Goal: Information Seeking & Learning: Learn about a topic

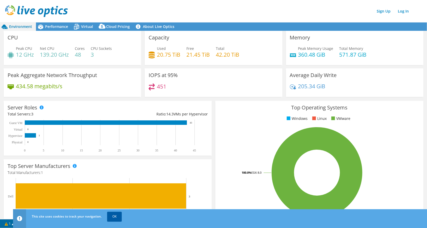
click at [113, 218] on link "OK" at bounding box center [114, 216] width 15 height 9
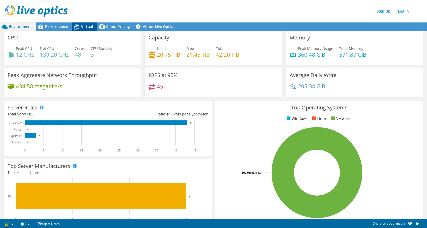
click at [88, 27] on span "Virtual" at bounding box center [87, 26] width 12 height 5
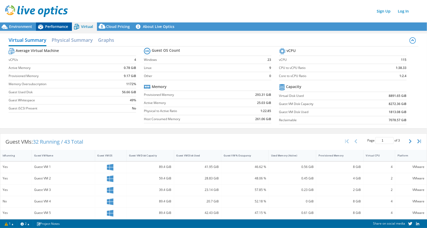
click at [63, 27] on span "Performance" at bounding box center [56, 26] width 23 height 5
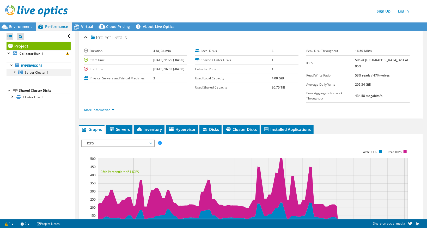
click at [15, 72] on div at bounding box center [14, 71] width 5 height 5
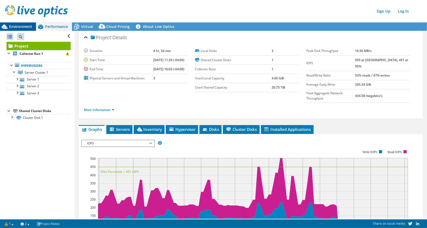
click at [18, 25] on span "Environment" at bounding box center [20, 26] width 23 height 5
